Goal: Find specific page/section: Find specific page/section

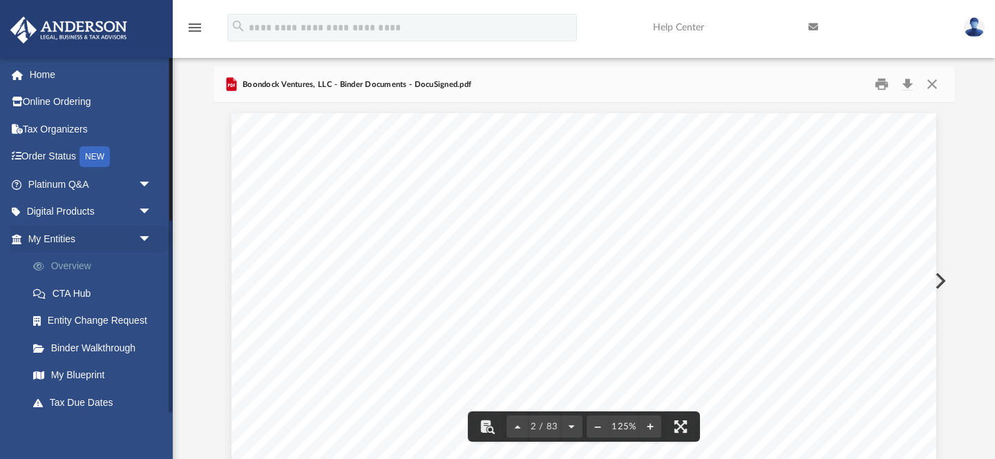
scroll to position [994, 0]
click at [142, 236] on span "arrow_drop_down" at bounding box center [152, 239] width 28 height 28
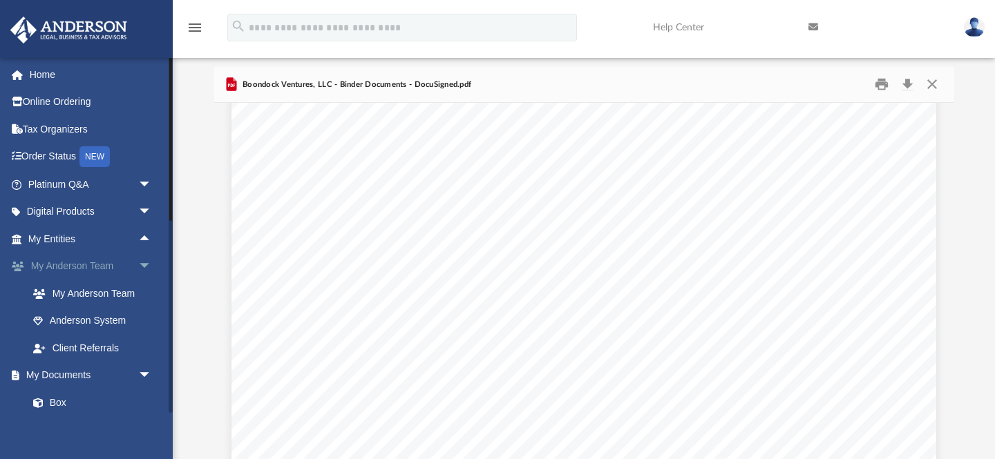
click at [141, 268] on span "arrow_drop_down" at bounding box center [152, 267] width 28 height 28
click at [76, 326] on link "Box" at bounding box center [95, 321] width 153 height 28
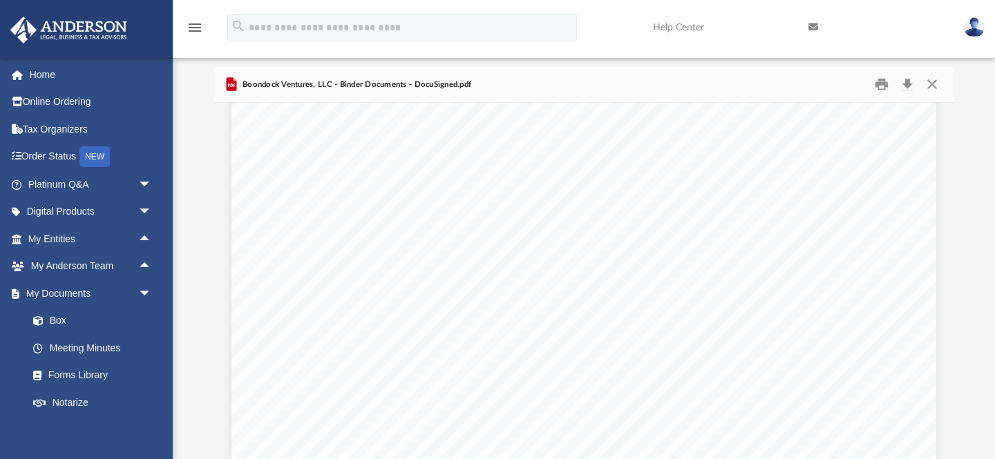
scroll to position [1451, 0]
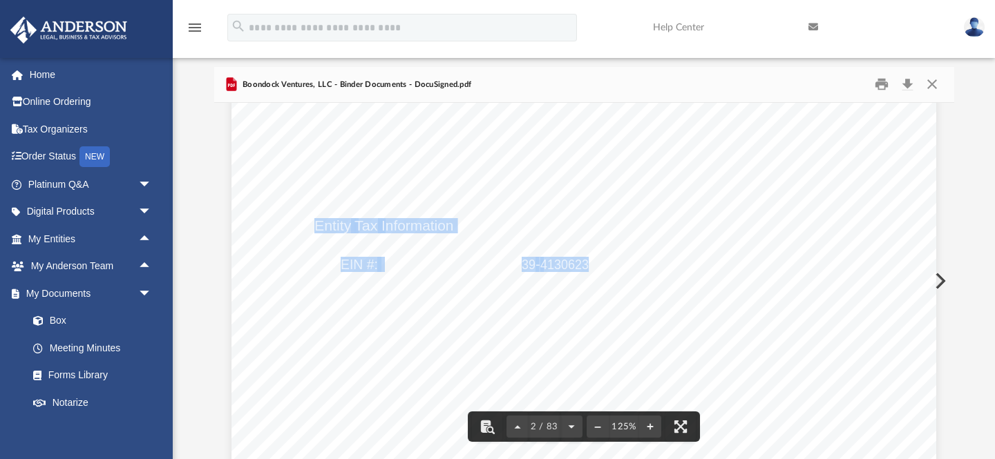
drag, startPoint x: 587, startPoint y: 263, endPoint x: 516, endPoint y: 265, distance: 70.5
click at [516, 265] on div "Overview of Boondock Ventures, LLC Entity Formation Information State of Organi…" at bounding box center [583, 51] width 705 height 912
click at [597, 274] on div "Overview of Boondock Ventures, LLC Entity Formation Information State of Organi…" at bounding box center [583, 51] width 705 height 912
click at [607, 263] on div "Overview of Boondock Ventures, LLC Entity Formation Information State of Organi…" at bounding box center [583, 51] width 705 height 912
click at [544, 224] on div "Overview of Boondock Ventures, LLC Entity Formation Information State of Organi…" at bounding box center [583, 51] width 705 height 912
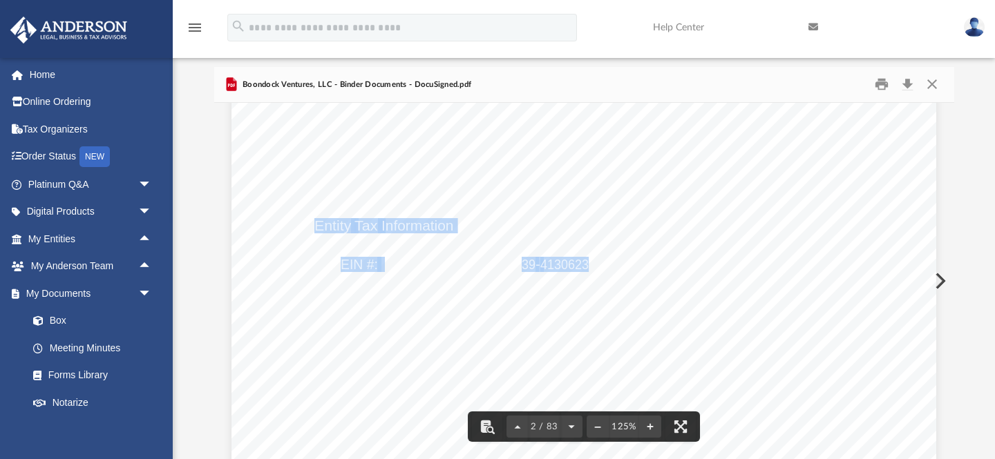
click at [536, 265] on span "-" at bounding box center [537, 265] width 5 height 14
drag, startPoint x: 523, startPoint y: 263, endPoint x: 587, endPoint y: 262, distance: 64.3
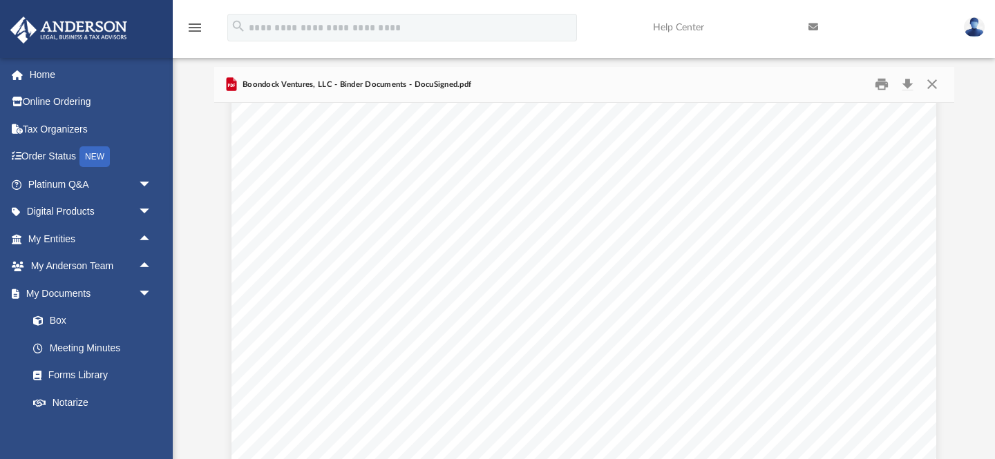
scroll to position [1038, 0]
